Goal: Information Seeking & Learning: Learn about a topic

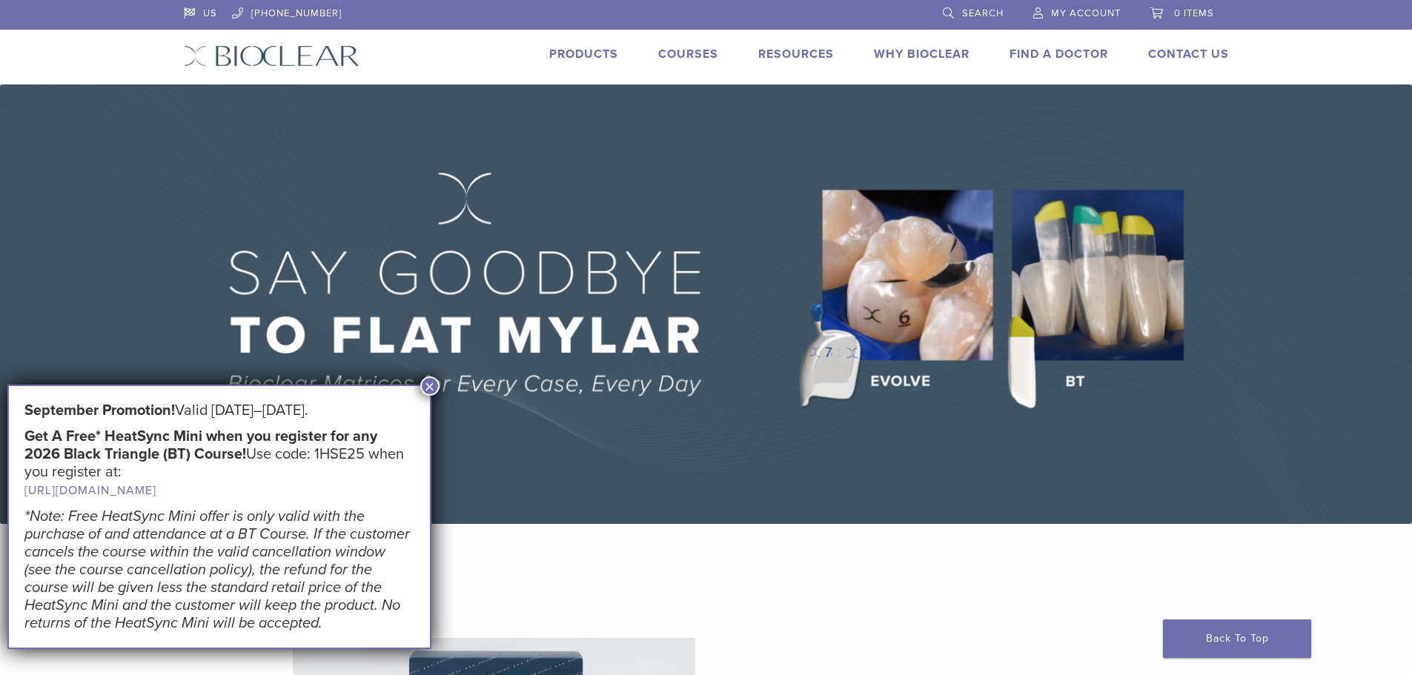
click at [431, 379] on button "×" at bounding box center [429, 386] width 19 height 19
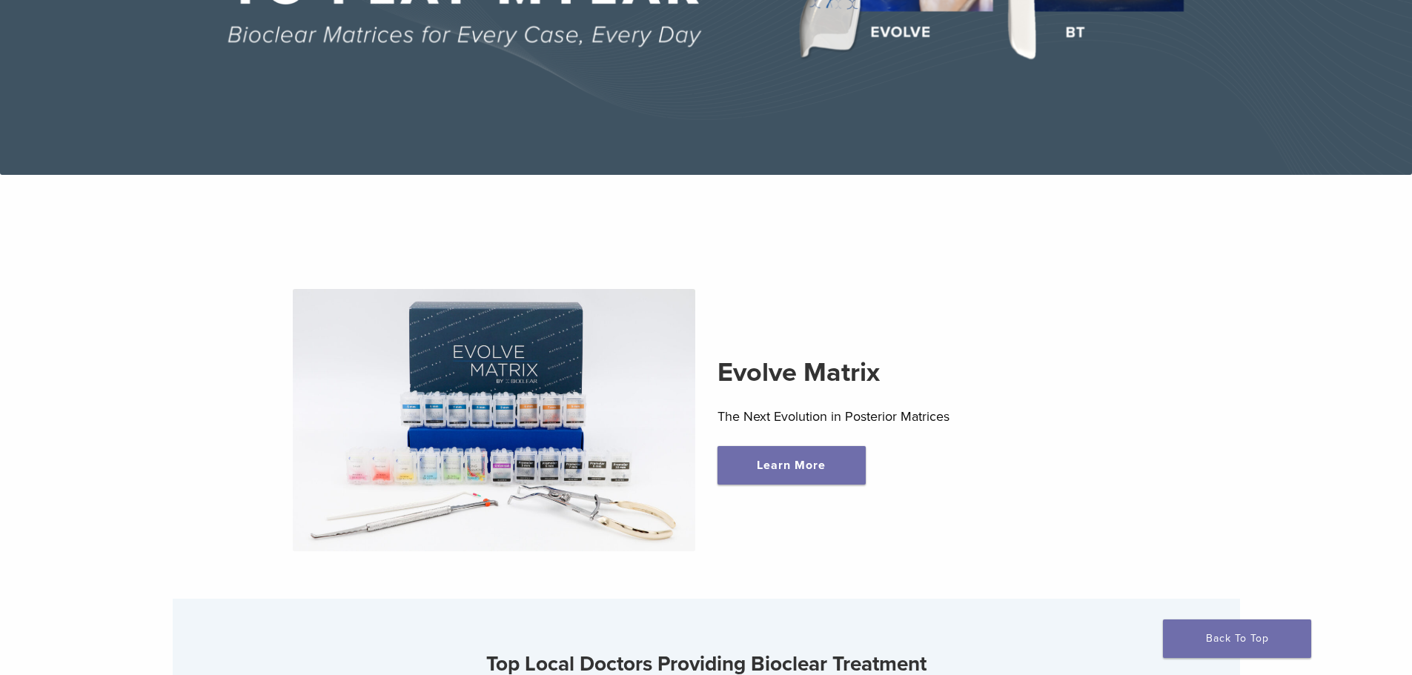
scroll to position [371, 0]
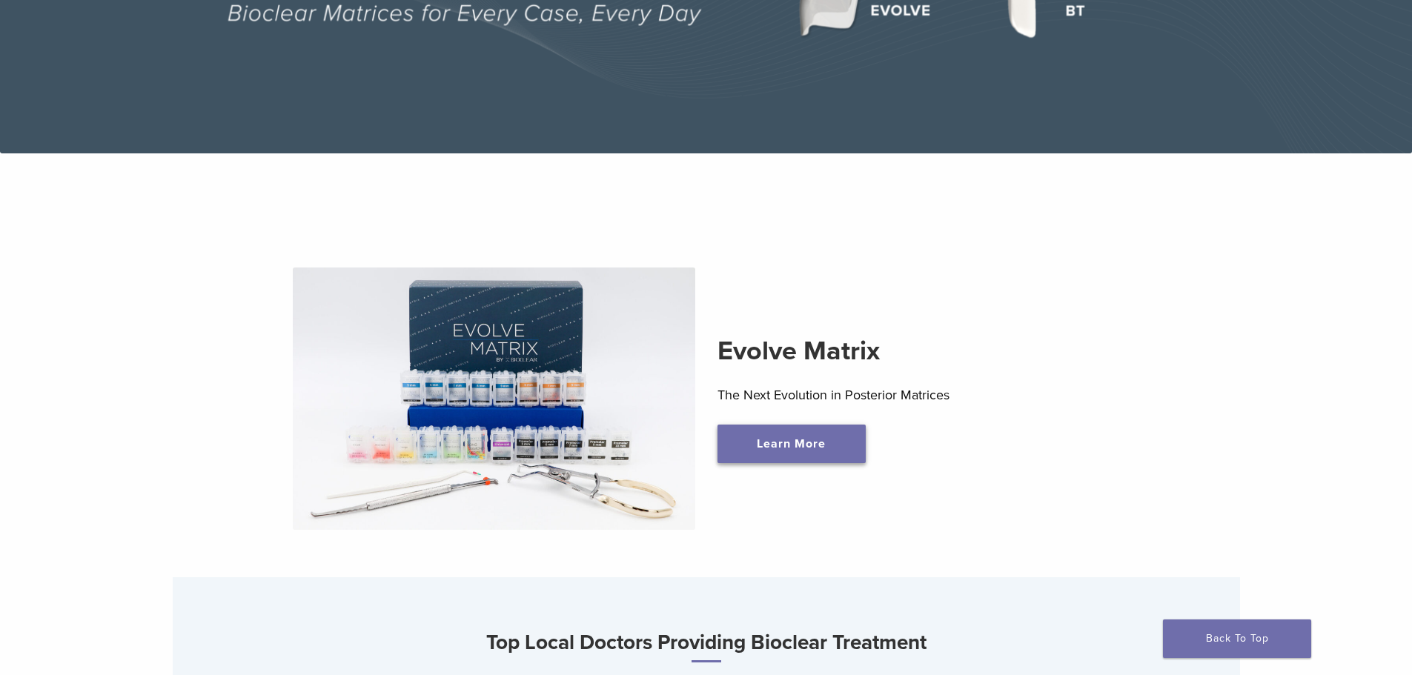
click at [772, 436] on link "Learn More" at bounding box center [792, 444] width 148 height 39
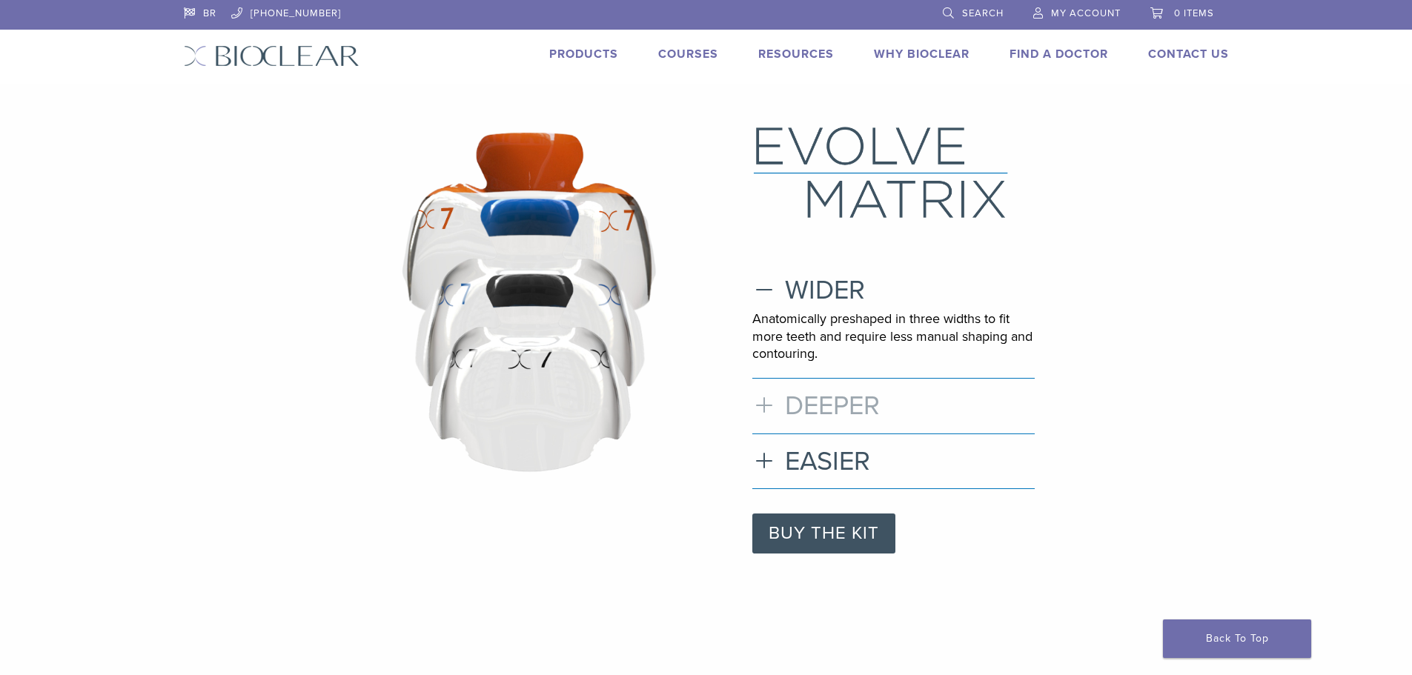
click at [764, 405] on h3 "DEEPER" at bounding box center [893, 406] width 282 height 32
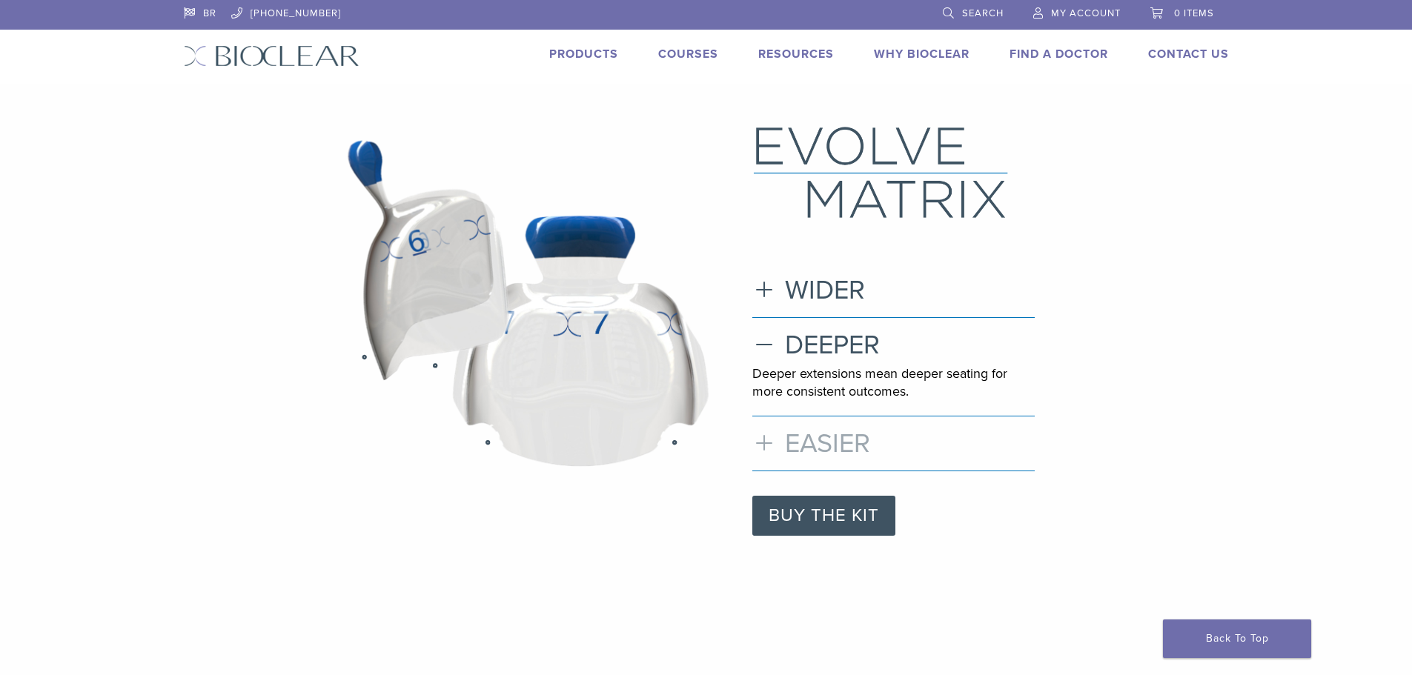
click at [765, 437] on h3 "EASIER" at bounding box center [893, 444] width 282 height 32
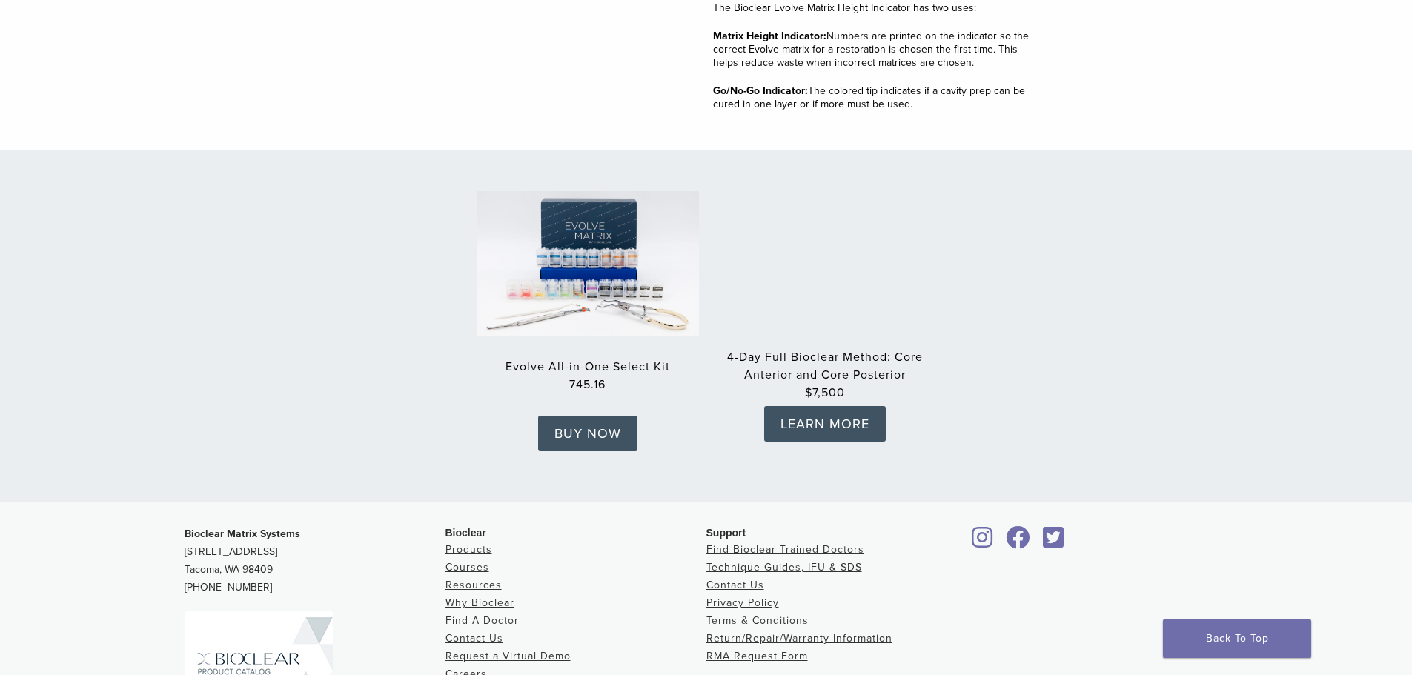
scroll to position [2298, 0]
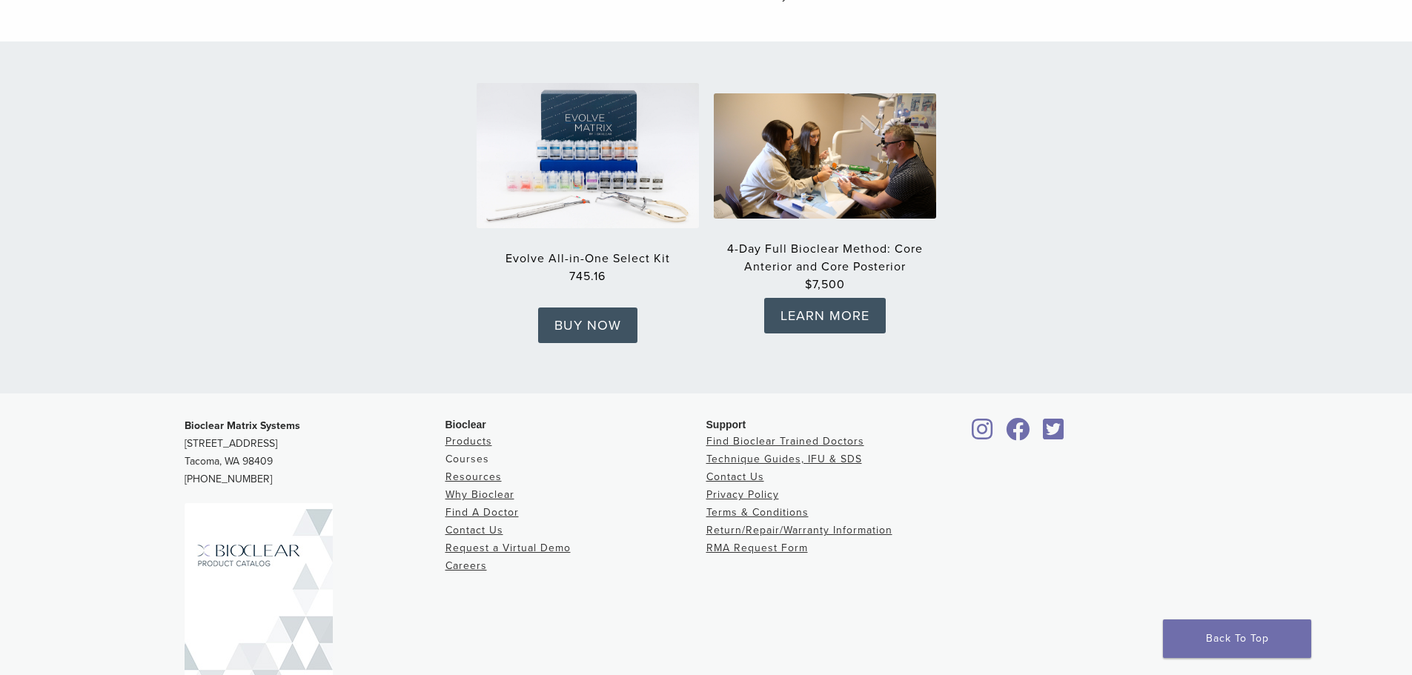
click at [470, 453] on link "Courses" at bounding box center [468, 459] width 44 height 13
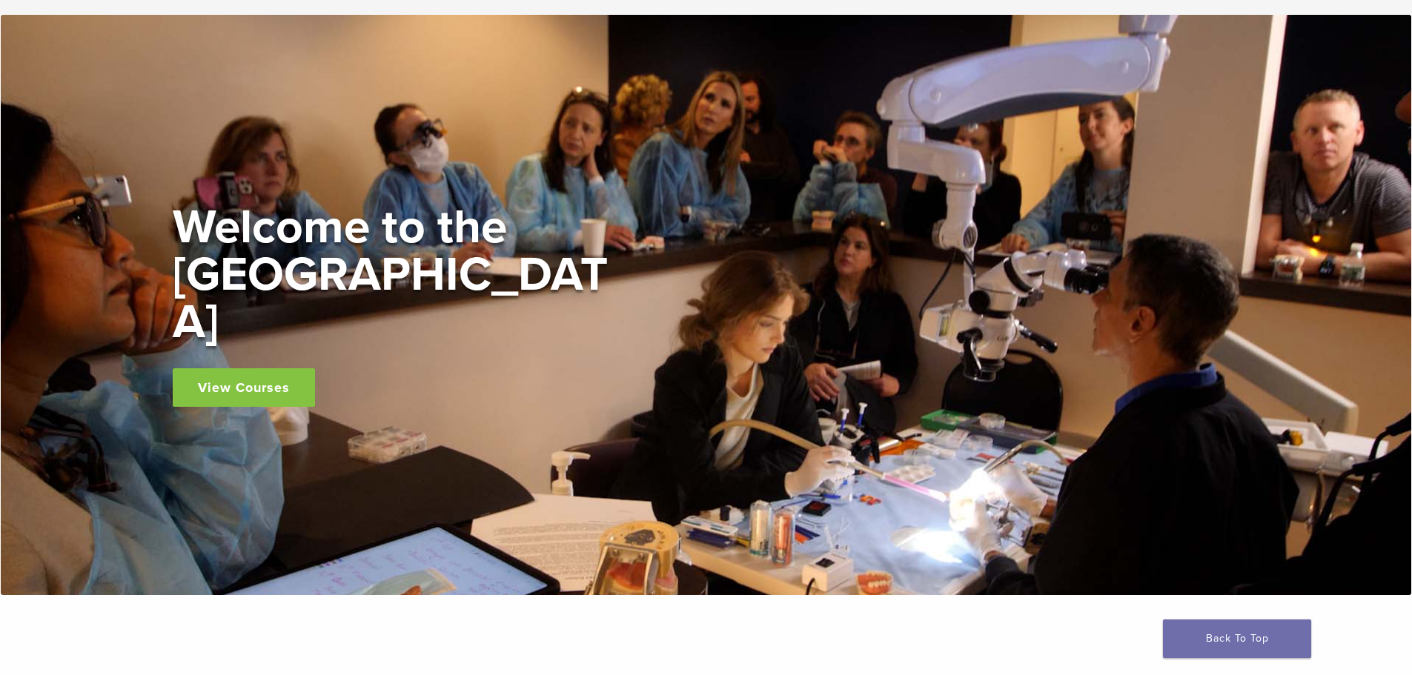
scroll to position [74, 0]
click at [258, 368] on link "View Courses" at bounding box center [244, 387] width 142 height 39
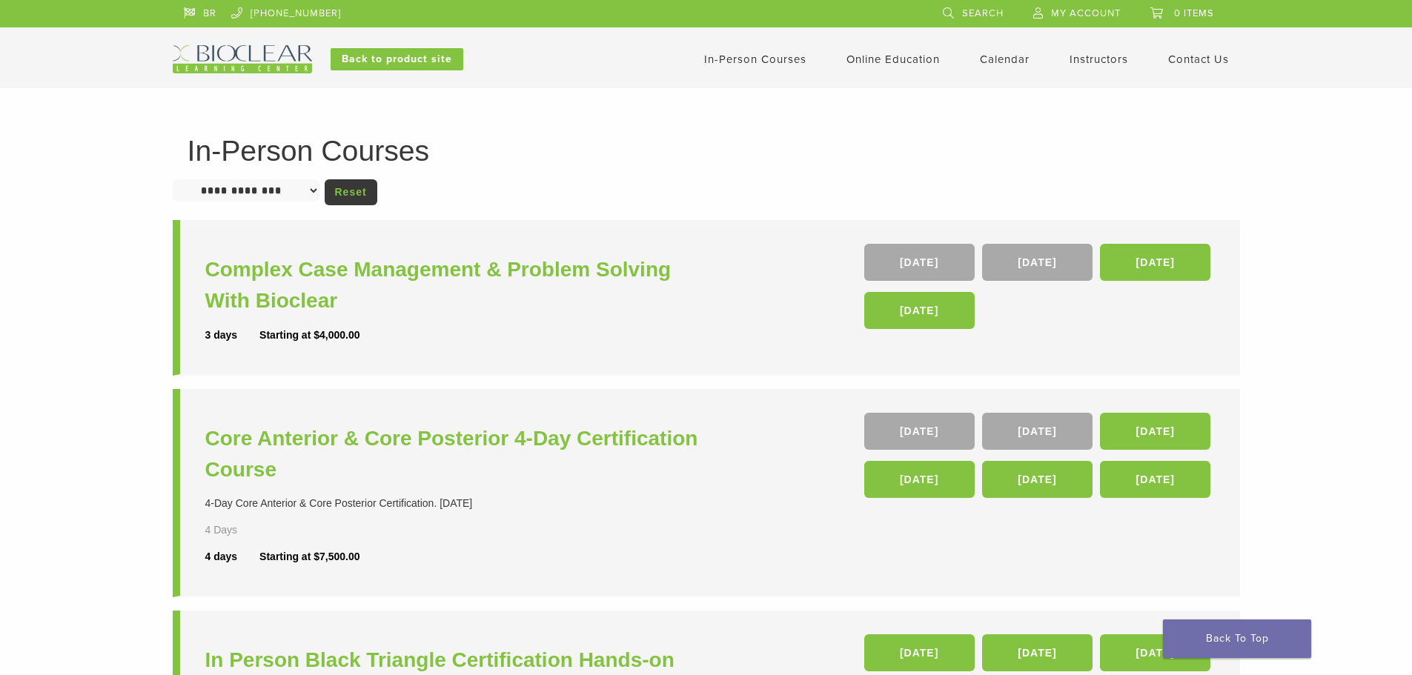
click at [323, 148] on h1 "In-Person Courses" at bounding box center [707, 150] width 1038 height 29
drag, startPoint x: 861, startPoint y: 50, endPoint x: 852, endPoint y: 61, distance: 13.7
click at [860, 51] on li "Online Education Interactive Self Guided" at bounding box center [893, 59] width 93 height 18
click at [888, 116] on link "Self Guided" at bounding box center [895, 117] width 90 height 33
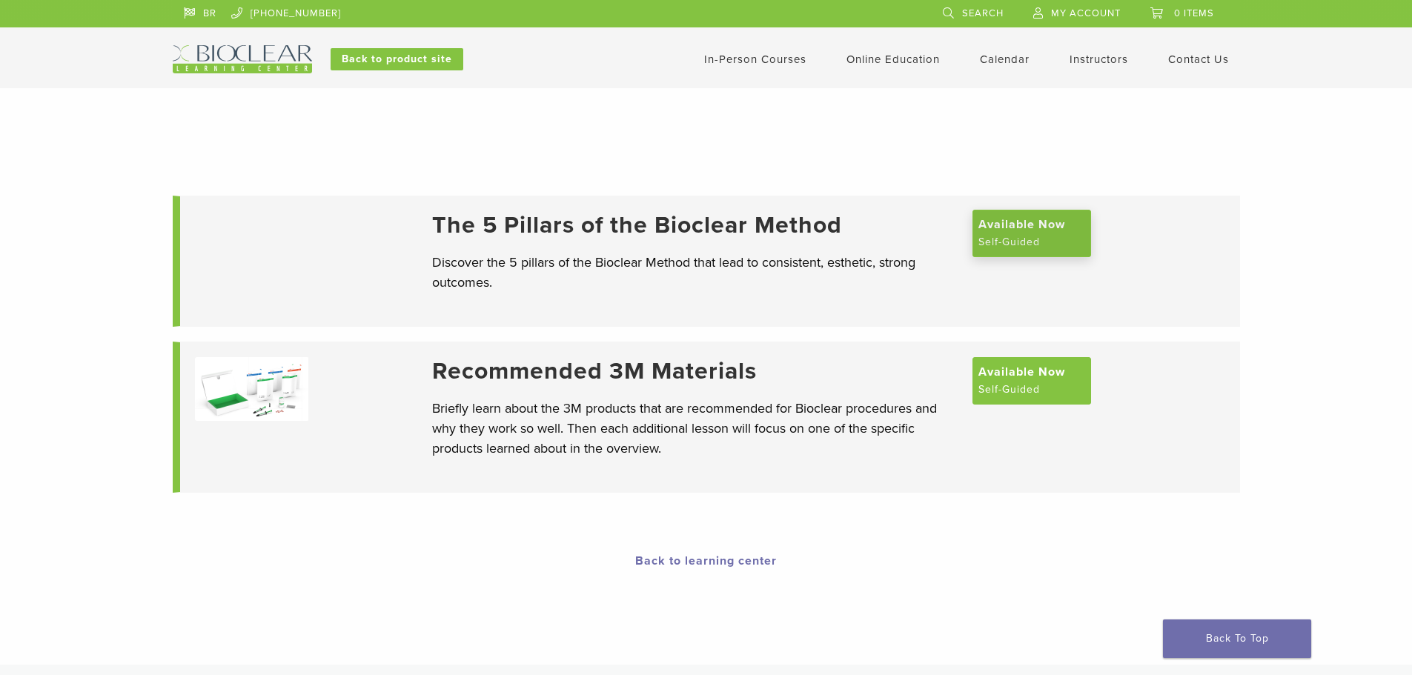
click at [1029, 230] on span "Available Now" at bounding box center [1022, 225] width 87 height 18
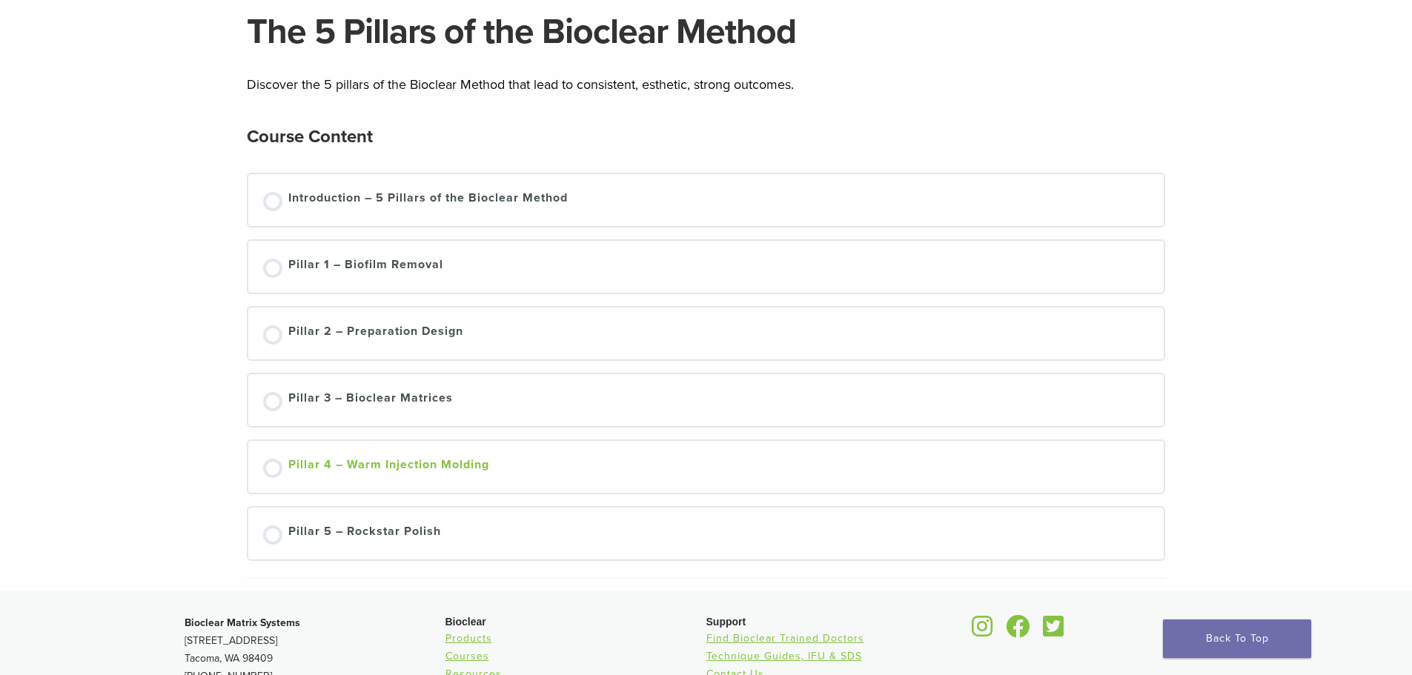
scroll to position [148, 0]
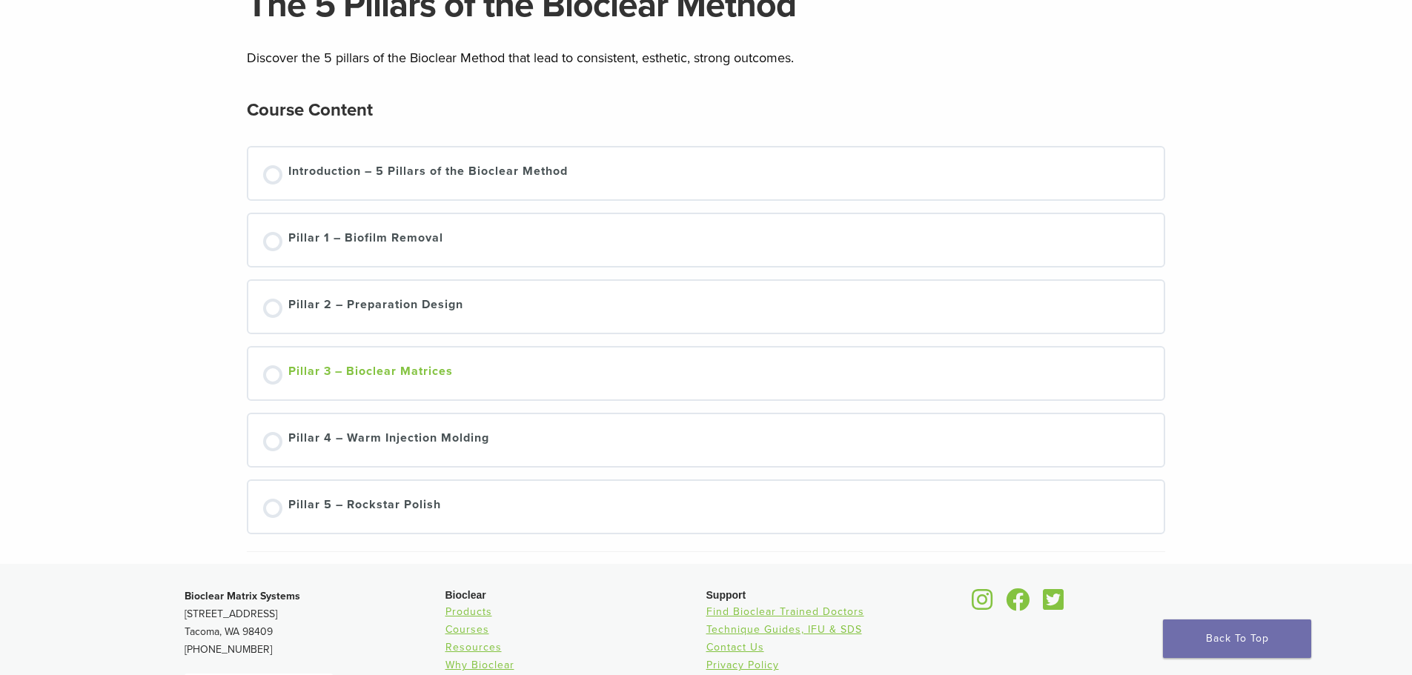
click at [376, 371] on div "Pillar 3 – Bioclear Matrices" at bounding box center [370, 374] width 165 height 22
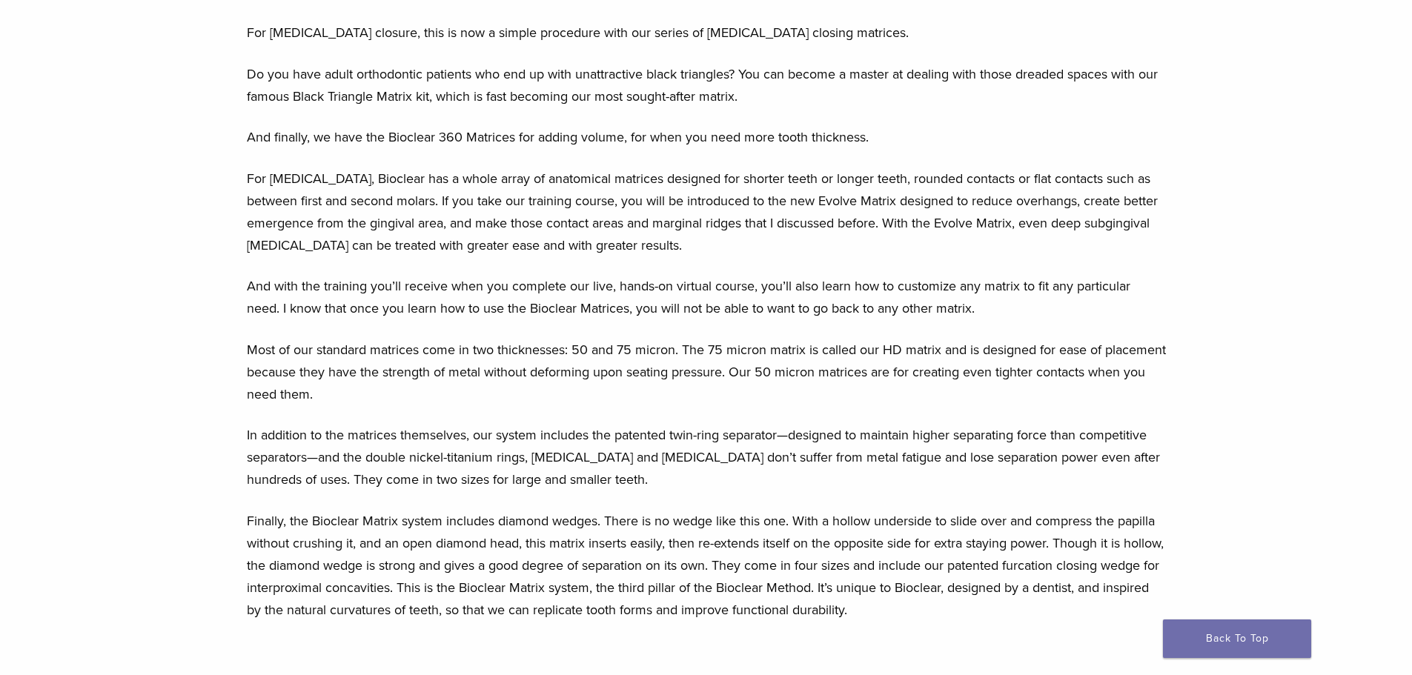
scroll to position [1779, 0]
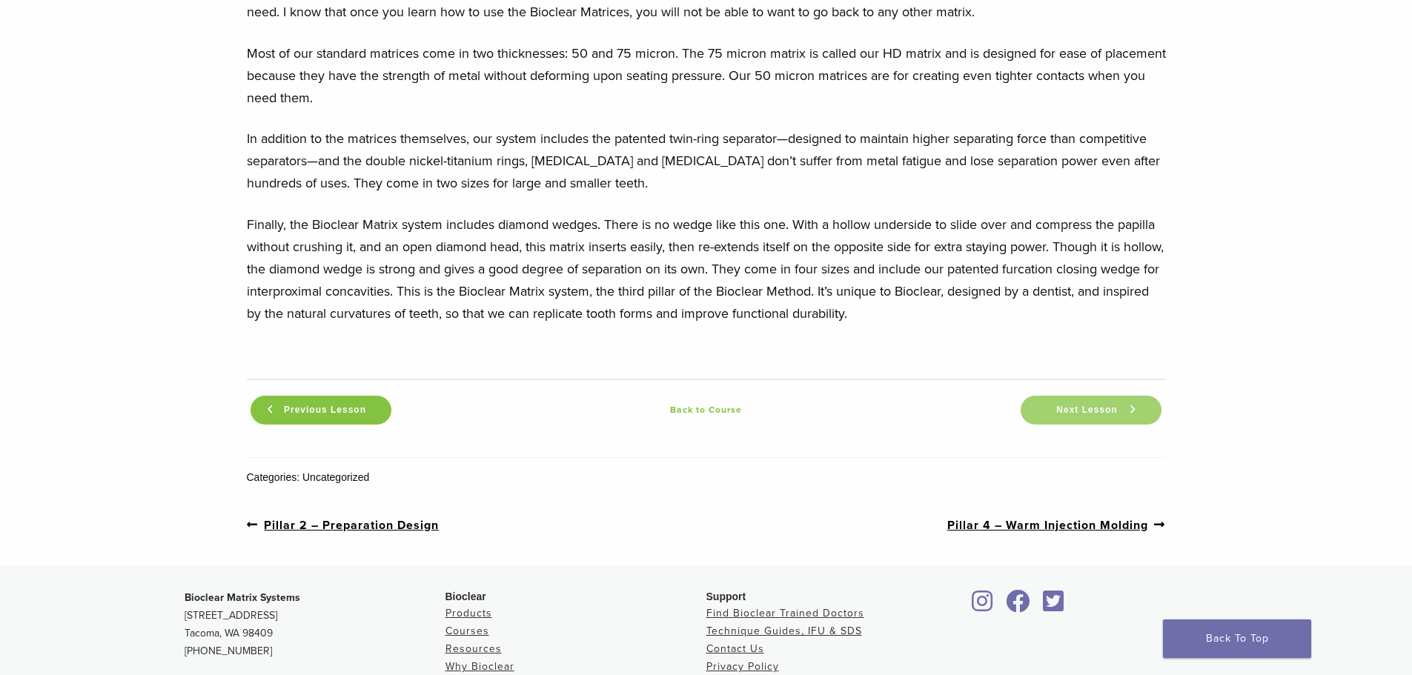
click at [1068, 405] on span "Next Lesson" at bounding box center [1087, 410] width 79 height 11
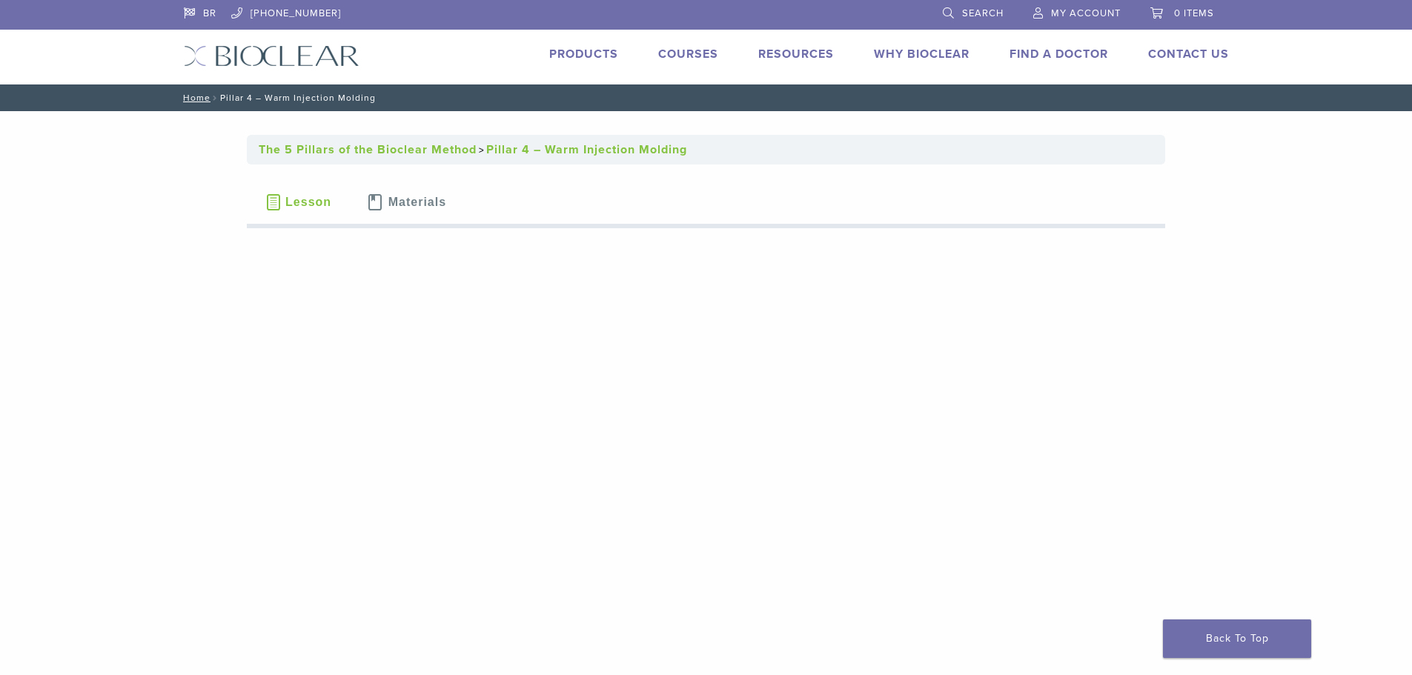
click at [397, 199] on span "Materials" at bounding box center [417, 202] width 58 height 12
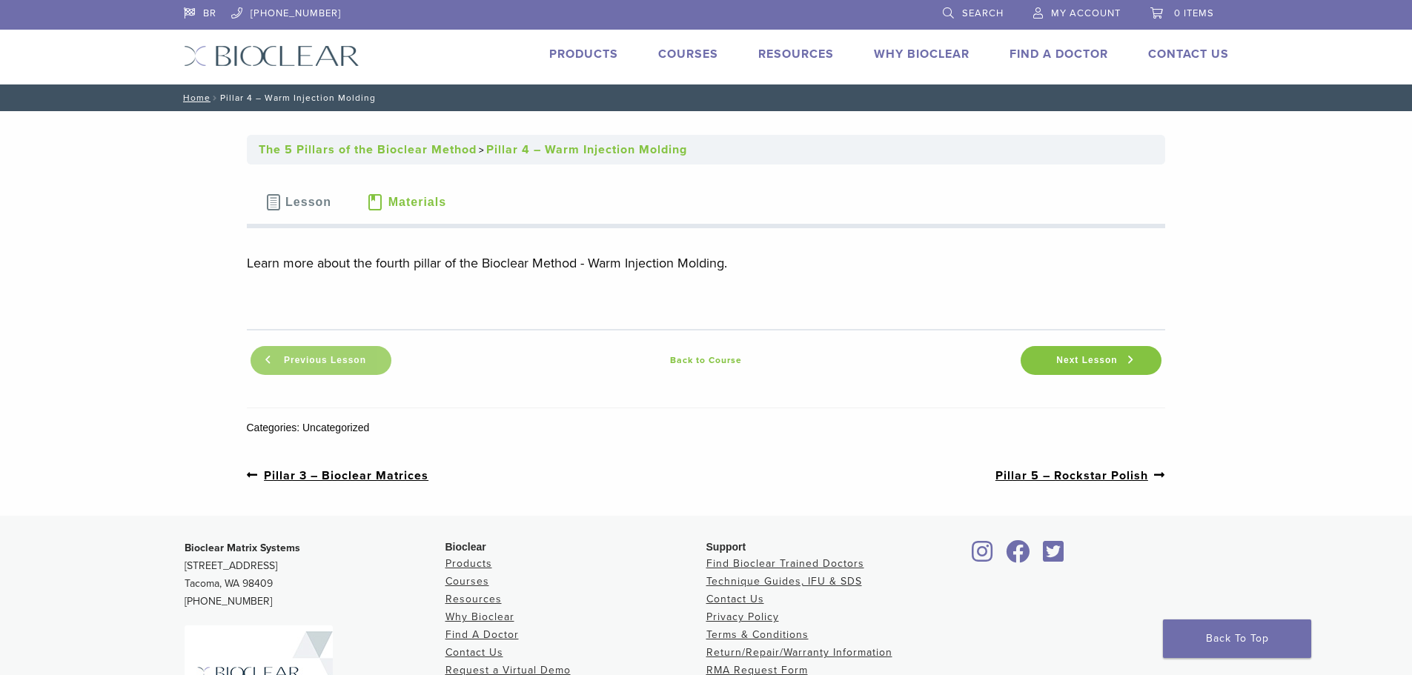
click at [353, 360] on span "Previous Lesson" at bounding box center [325, 360] width 100 height 11
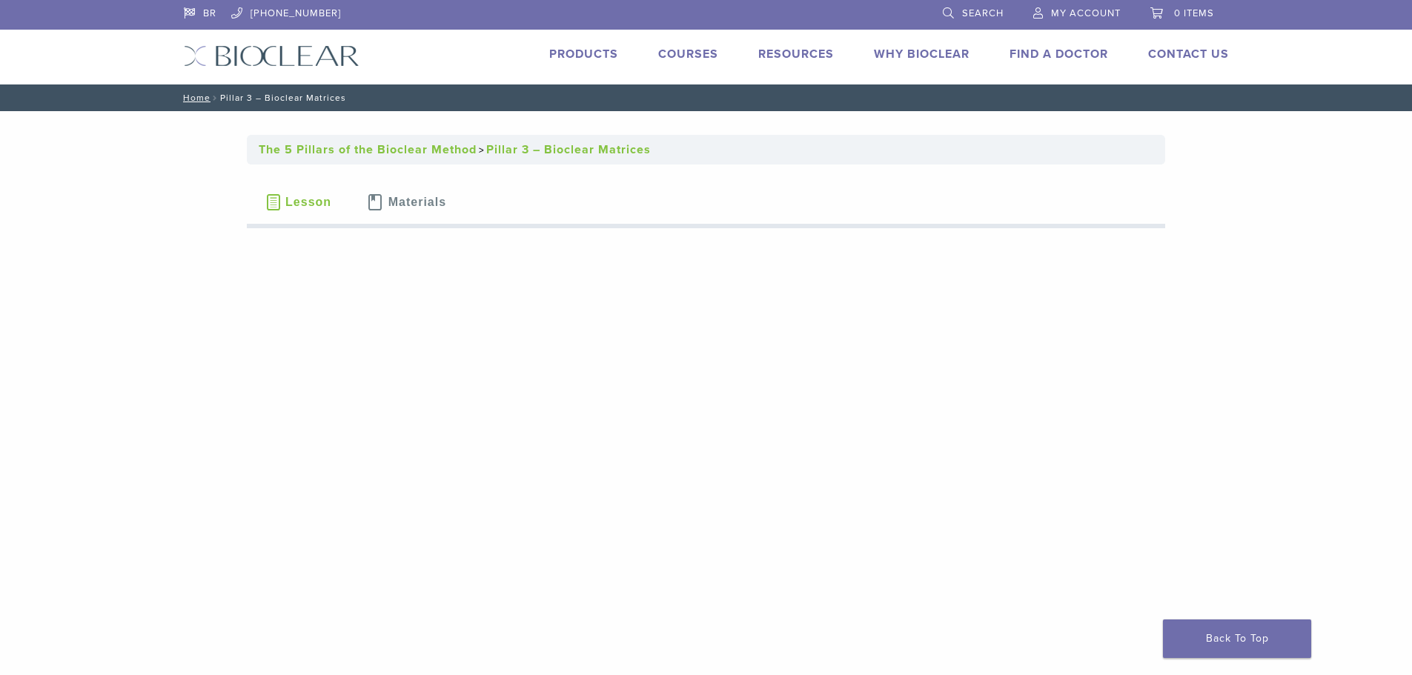
click at [436, 202] on span "Materials" at bounding box center [417, 202] width 58 height 12
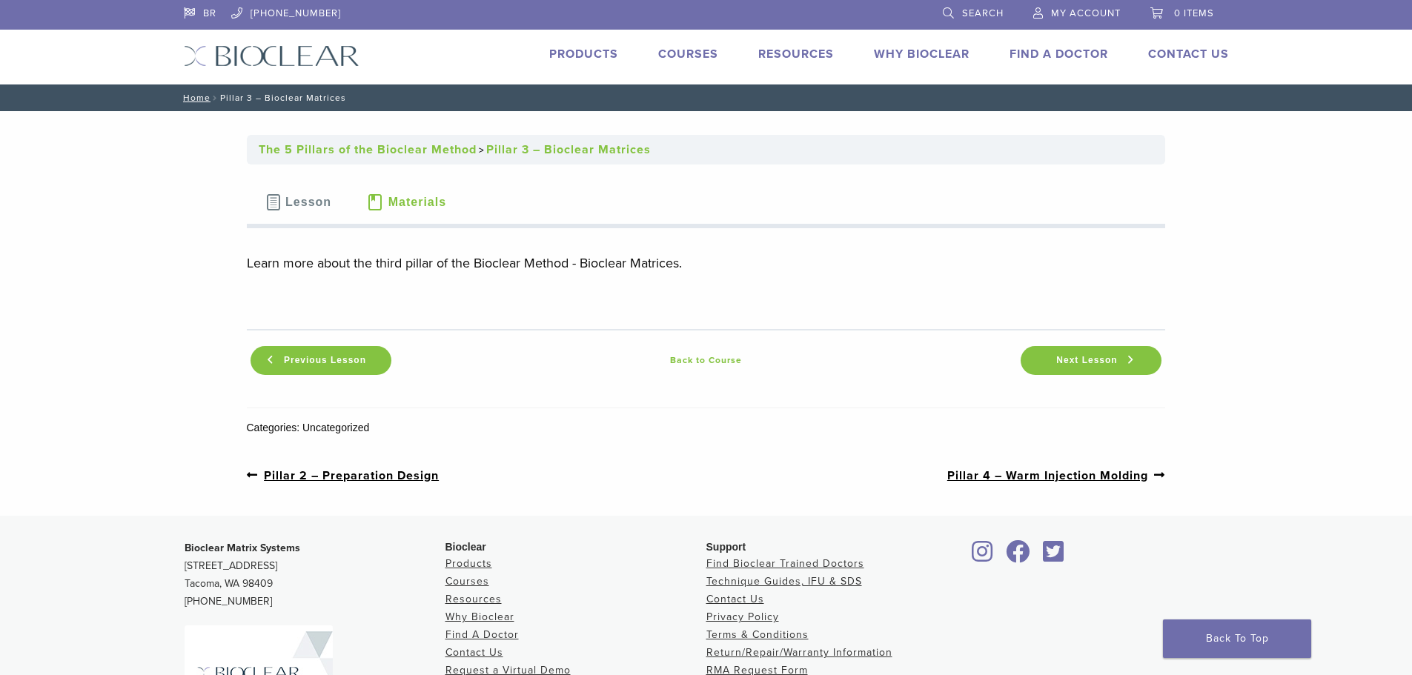
click at [442, 202] on span "Materials" at bounding box center [417, 202] width 58 height 12
click at [1073, 358] on span "Next Lesson" at bounding box center [1087, 360] width 79 height 11
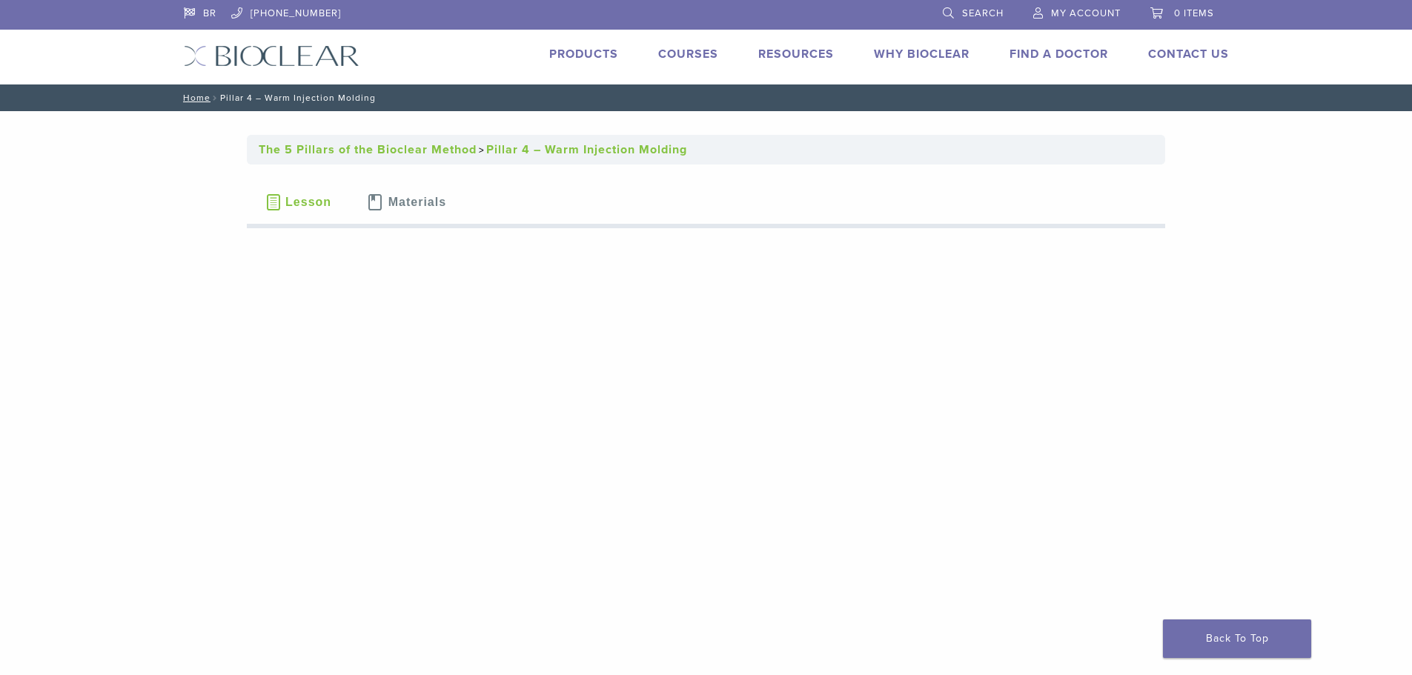
click at [694, 44] on div "BR 1.855.712.5327 Search My Account 0 items Cart No products in the cart. Back …" at bounding box center [707, 42] width 1068 height 85
click at [693, 60] on link "Courses" at bounding box center [688, 54] width 60 height 15
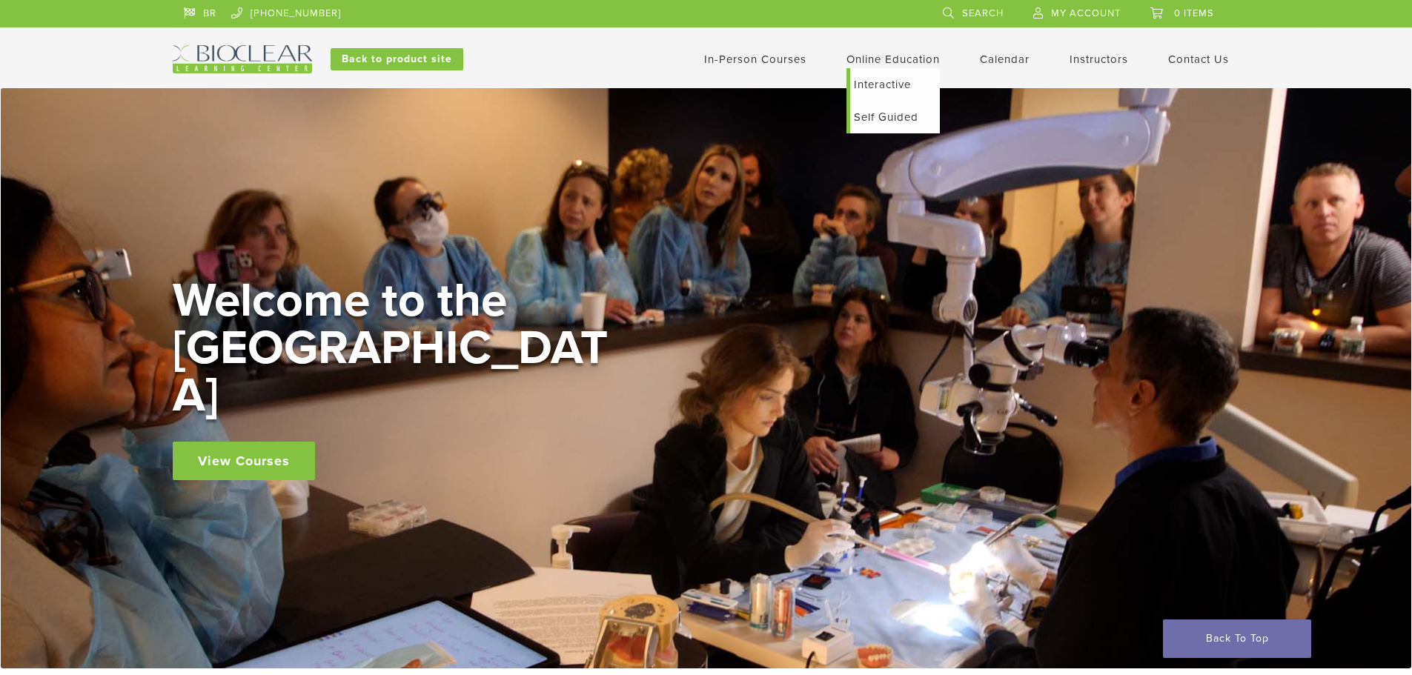
drag, startPoint x: 893, startPoint y: 58, endPoint x: 878, endPoint y: 67, distance: 18.3
click at [892, 56] on link "Online Education" at bounding box center [893, 59] width 93 height 13
click at [878, 85] on link "Interactive" at bounding box center [895, 84] width 90 height 33
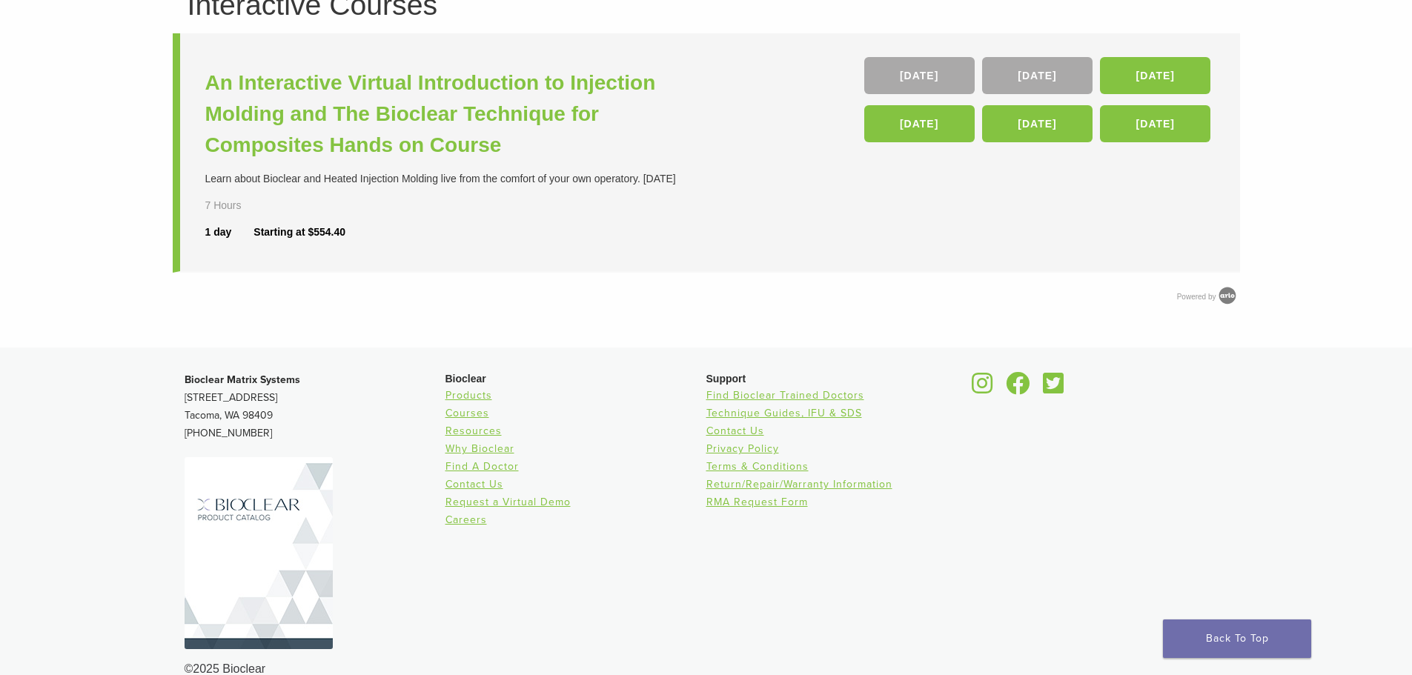
scroll to position [99, 0]
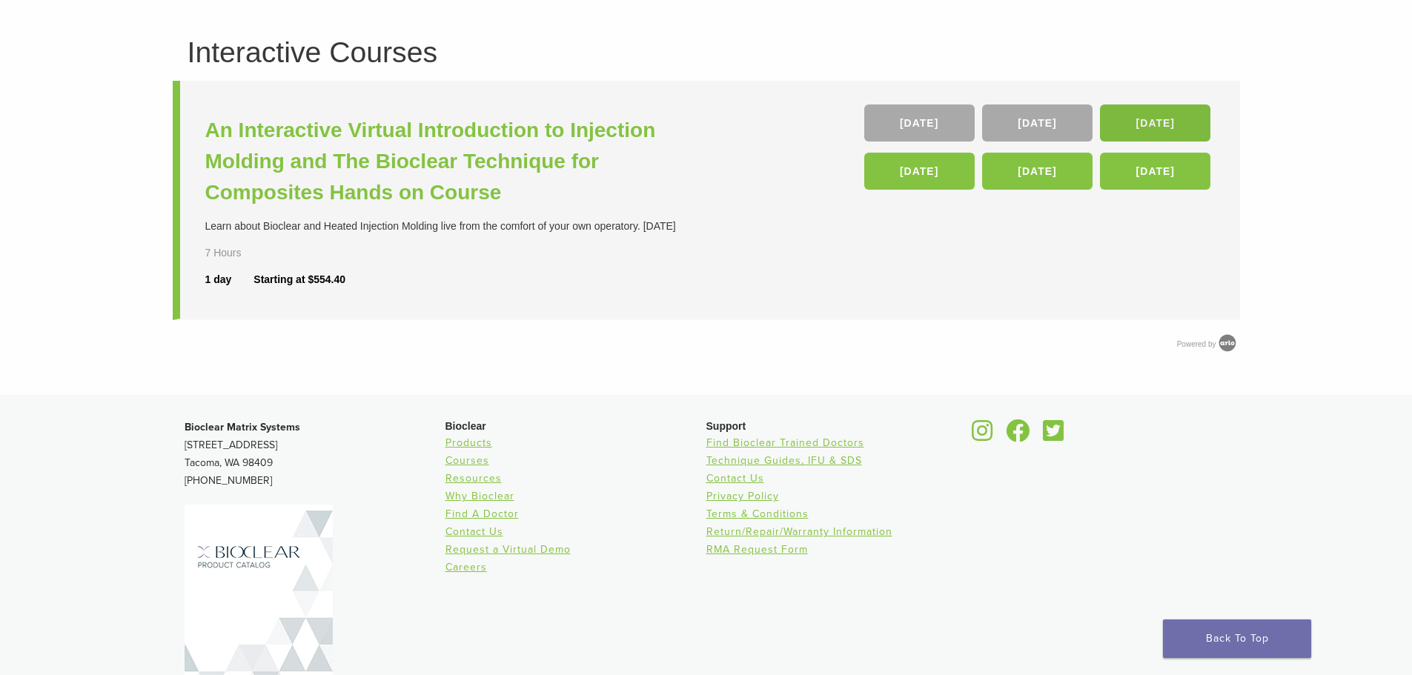
click at [1144, 124] on link "[DATE]" at bounding box center [1155, 123] width 110 height 37
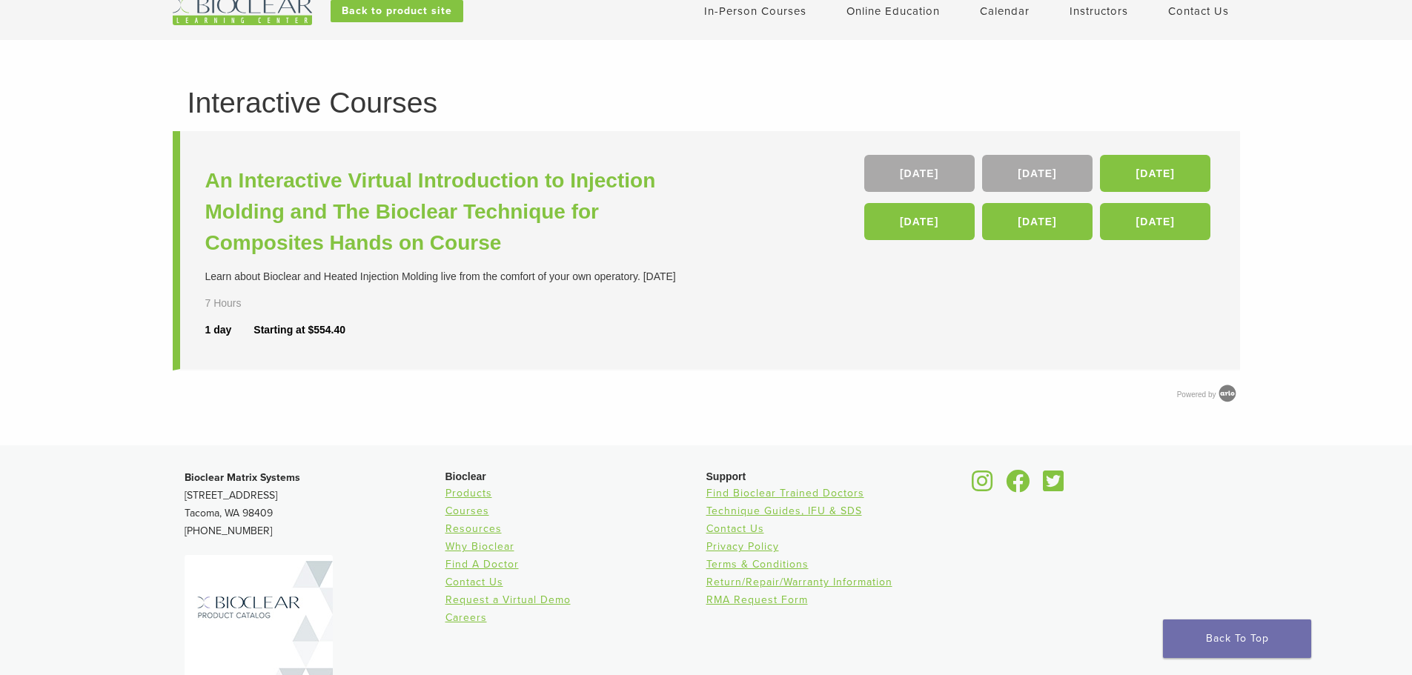
scroll to position [0, 0]
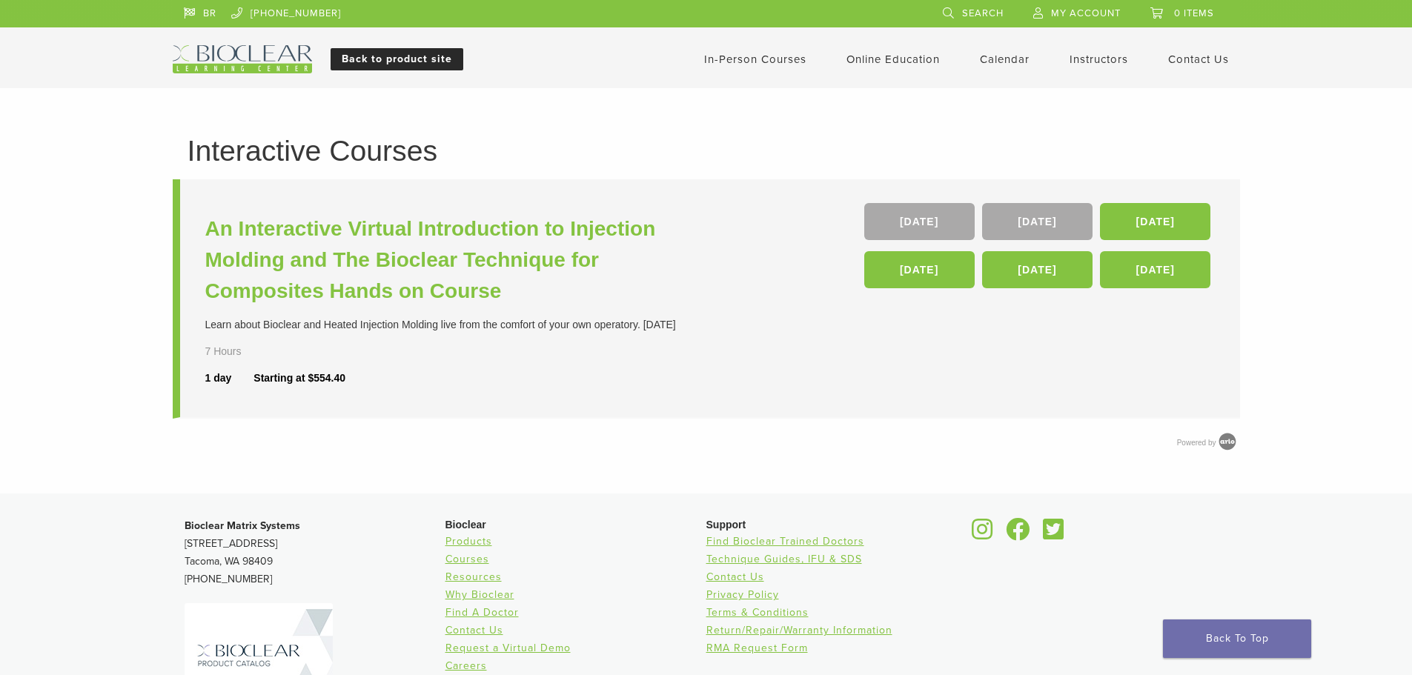
click at [407, 49] on link "Back to product site" at bounding box center [397, 59] width 133 height 22
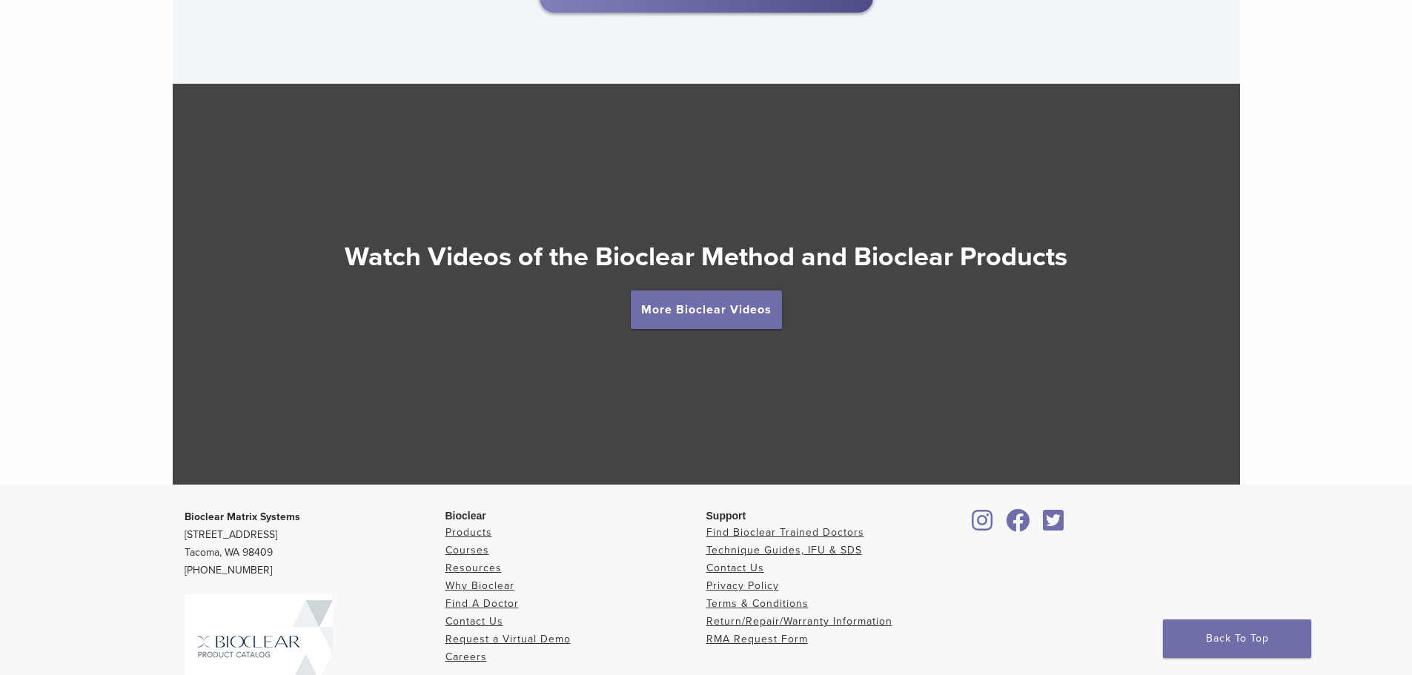
scroll to position [2799, 0]
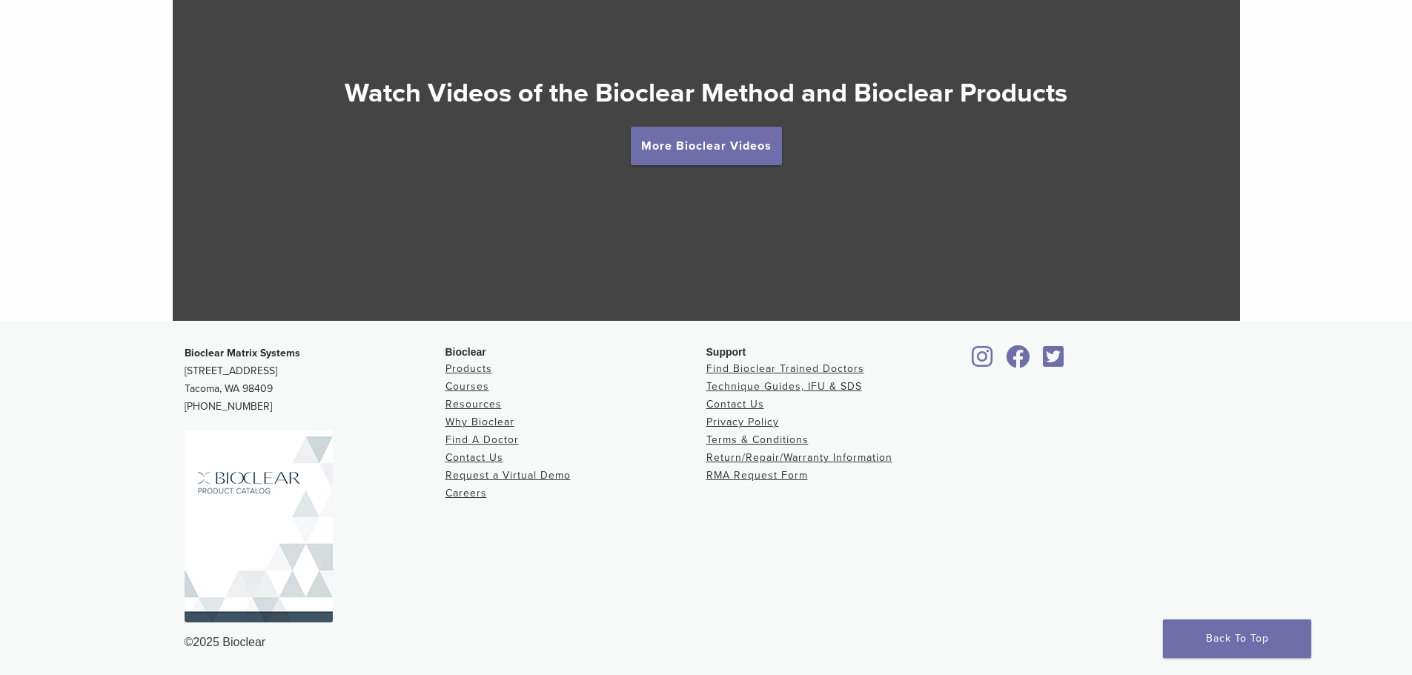
click at [265, 524] on img at bounding box center [259, 527] width 148 height 192
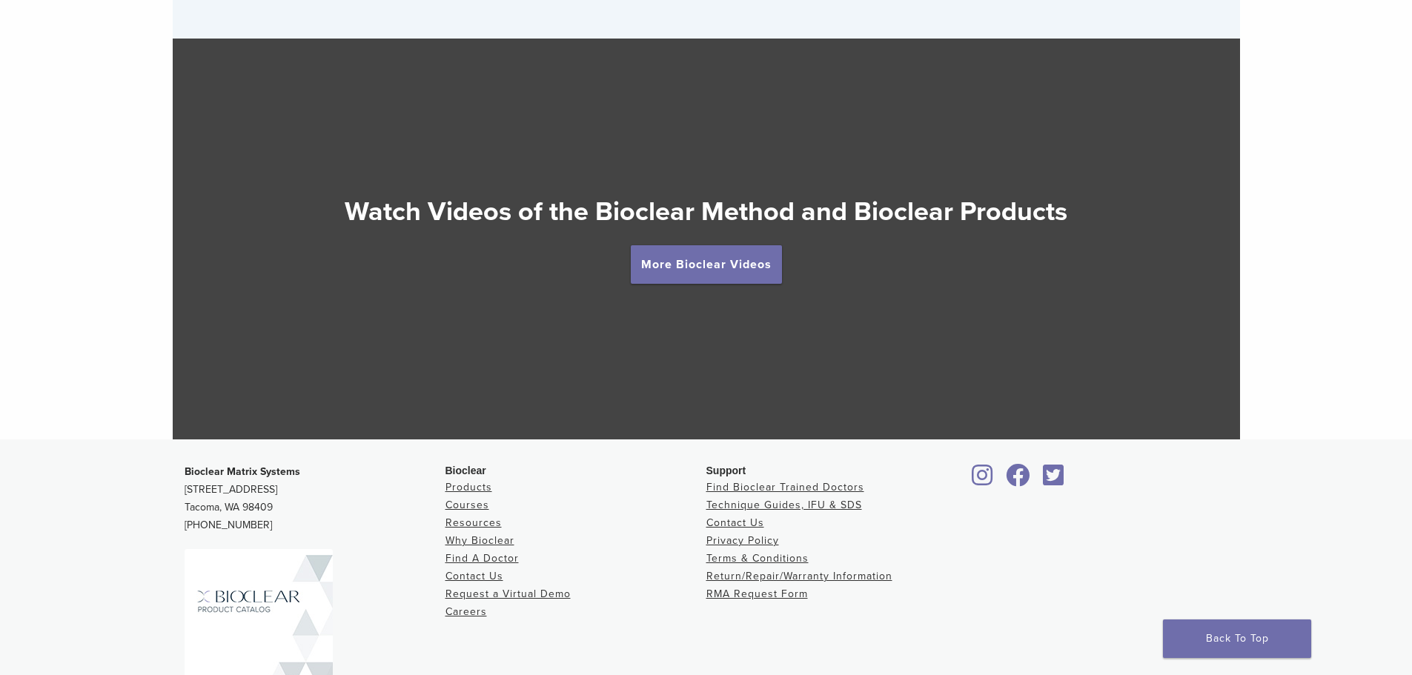
scroll to position [2651, 0]
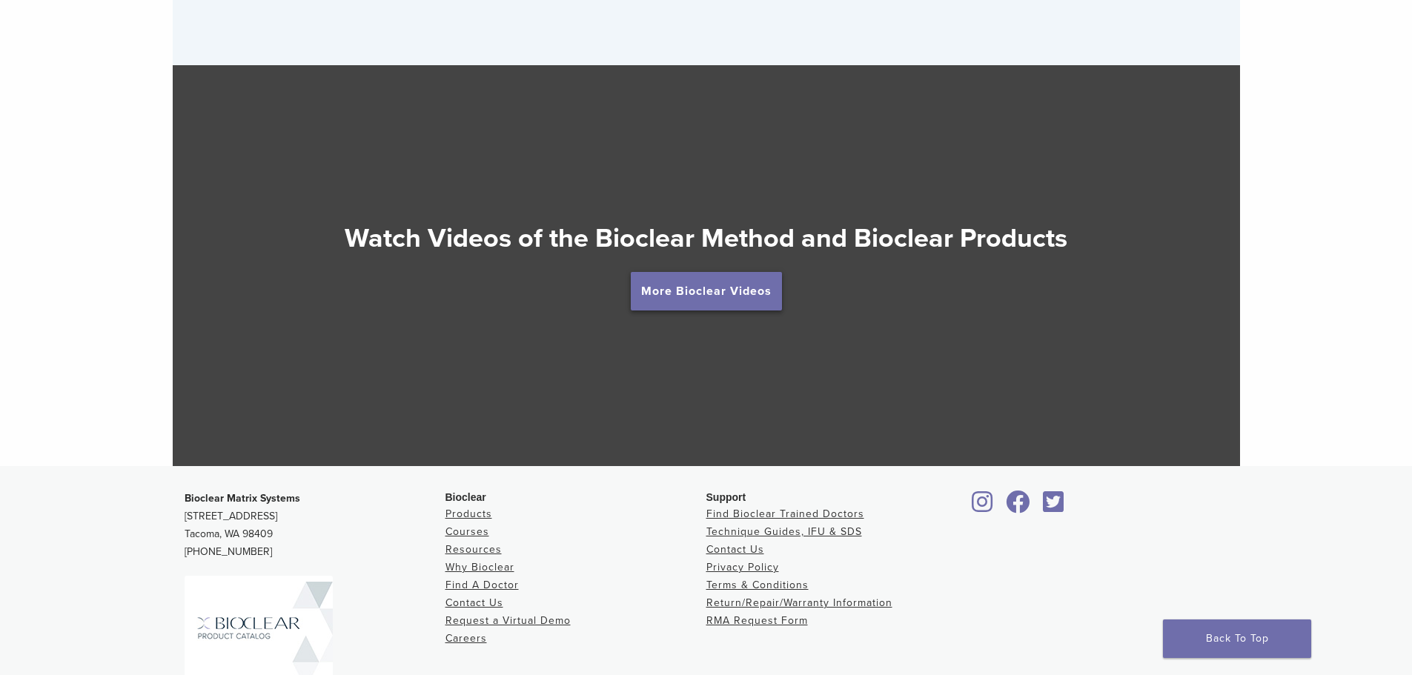
click at [683, 289] on link "More Bioclear Videos" at bounding box center [706, 291] width 151 height 39
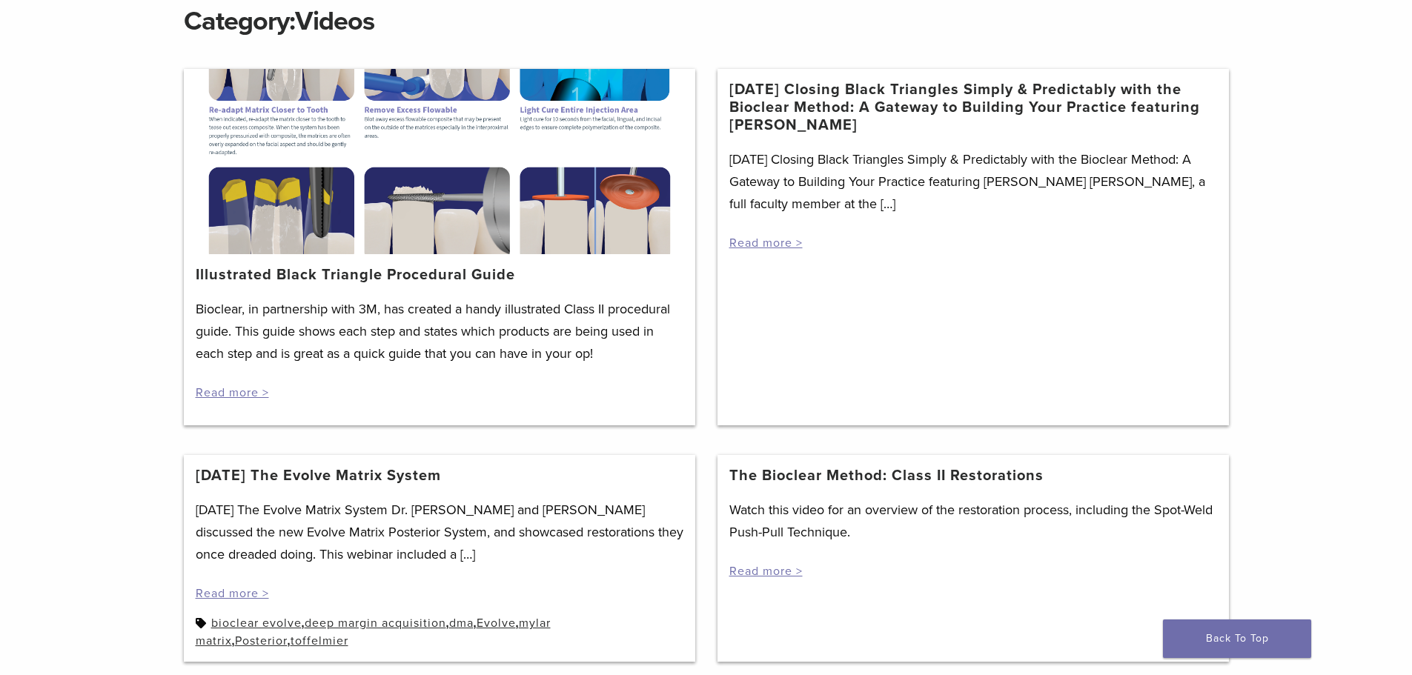
scroll to position [222, 0]
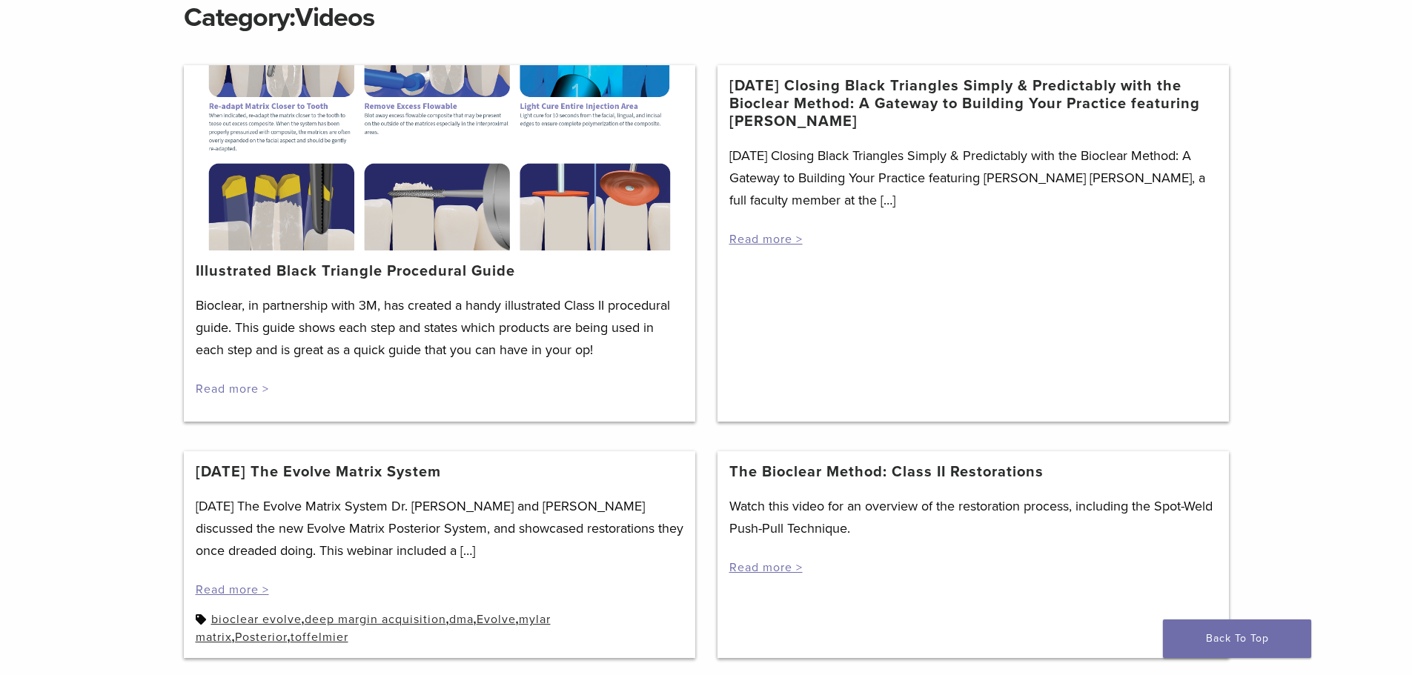
drag, startPoint x: 239, startPoint y: 385, endPoint x: 243, endPoint y: 378, distance: 7.6
click at [240, 384] on link "Read more >" at bounding box center [232, 389] width 73 height 15
